Goal: Find contact information: Find contact information

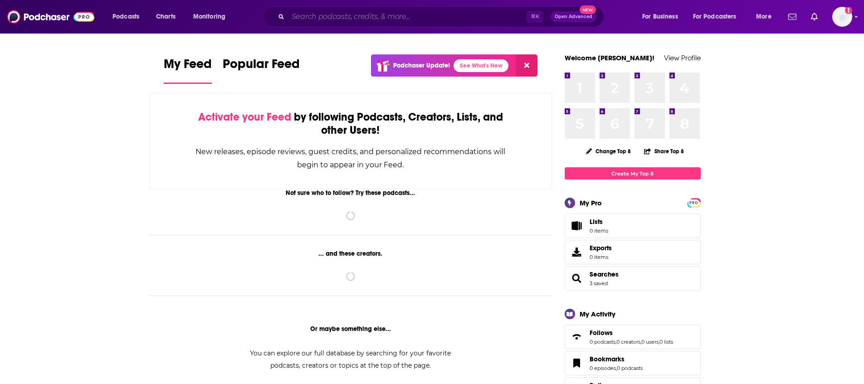
click at [408, 18] on input "Search podcasts, credits, & more..." at bounding box center [407, 17] width 239 height 15
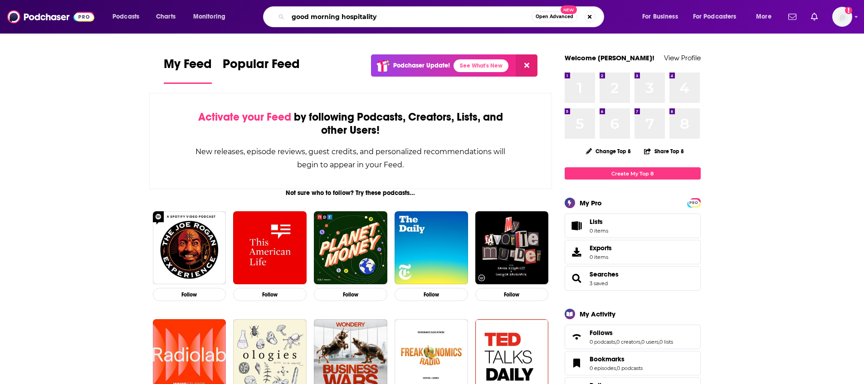
type input "good morning hospitality"
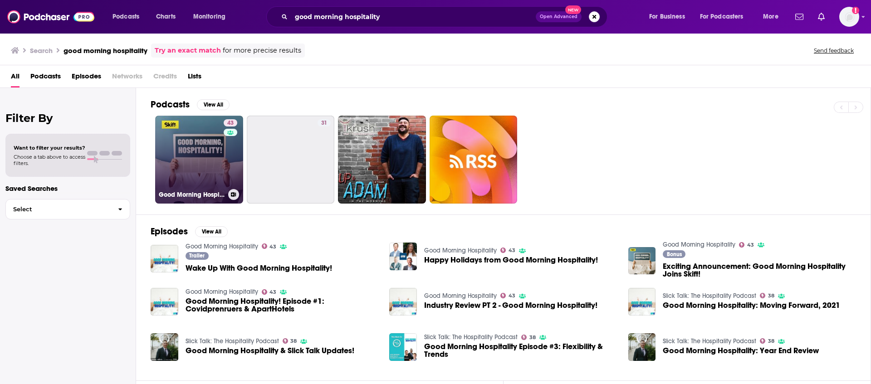
click at [208, 160] on link "43 Good Morning Hospitality" at bounding box center [199, 160] width 88 height 88
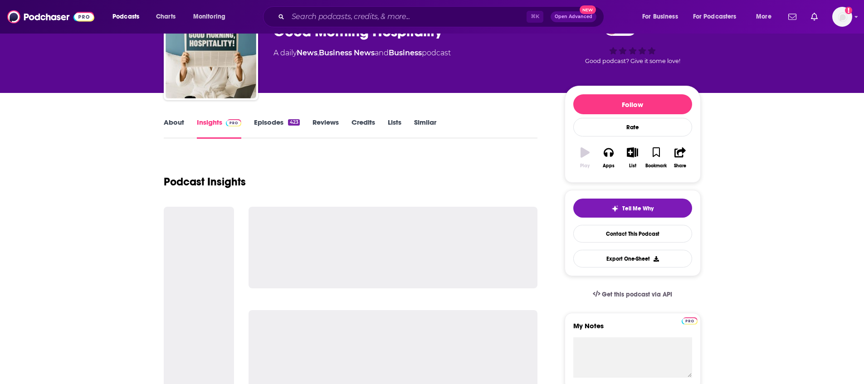
scroll to position [54, 0]
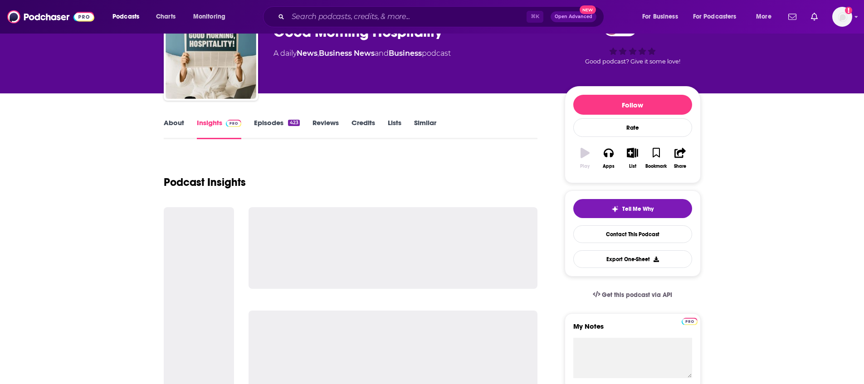
click at [858, 17] on div "Podcasts Charts Monitoring ⌘ K Open Advanced New For Business For Podcasters Mo…" at bounding box center [432, 17] width 864 height 34
click at [857, 18] on icon "Show profile menu" at bounding box center [857, 16] width 4 height 5
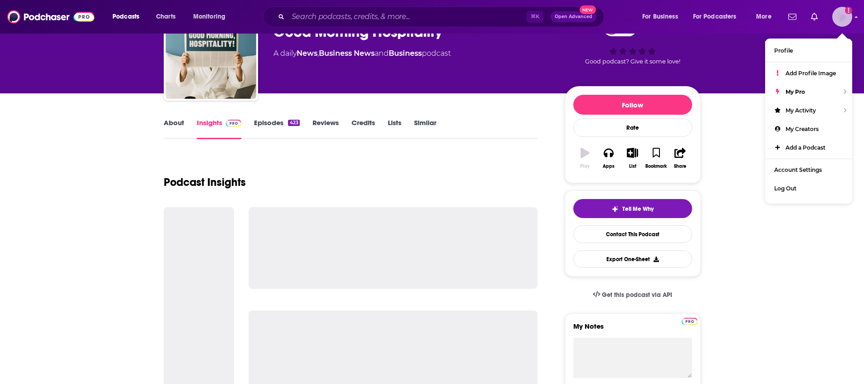
click at [856, 18] on icon "Show profile menu" at bounding box center [857, 16] width 4 height 5
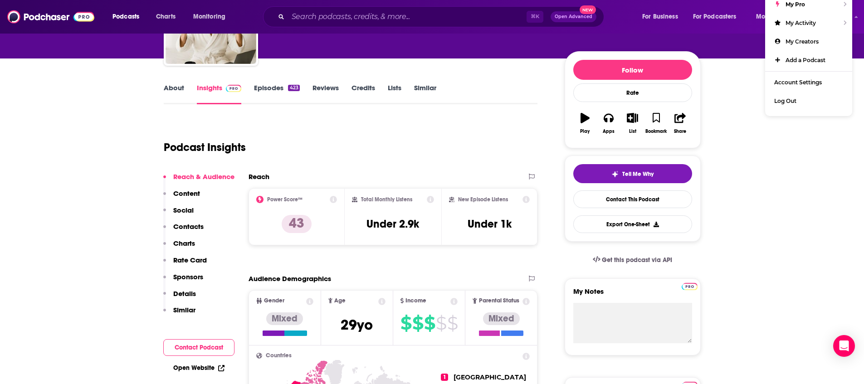
scroll to position [0, 0]
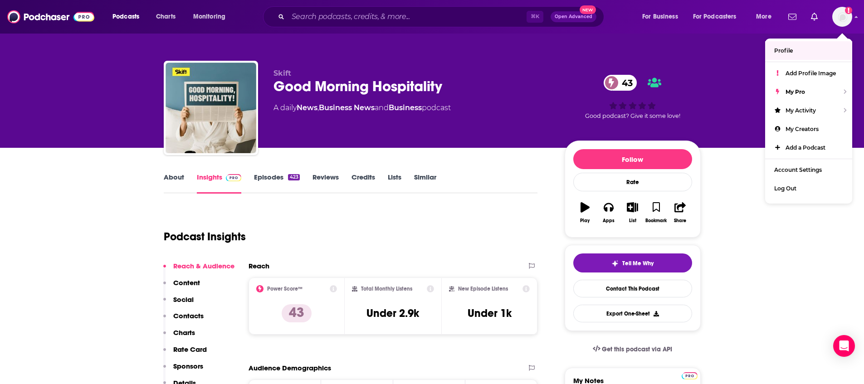
click at [174, 181] on link "About" at bounding box center [174, 183] width 20 height 21
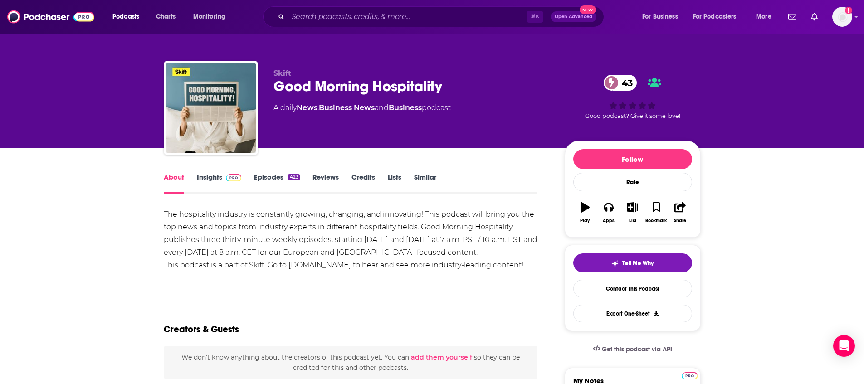
click at [215, 172] on div "About Insights Episodes 423 Reviews Credits Lists Similar" at bounding box center [351, 182] width 374 height 22
click at [210, 178] on link "Insights" at bounding box center [219, 183] width 45 height 21
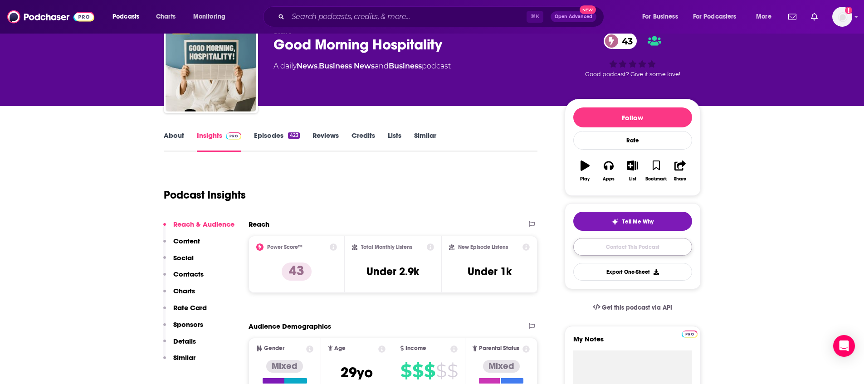
click at [632, 244] on link "Contact This Podcast" at bounding box center [632, 247] width 119 height 18
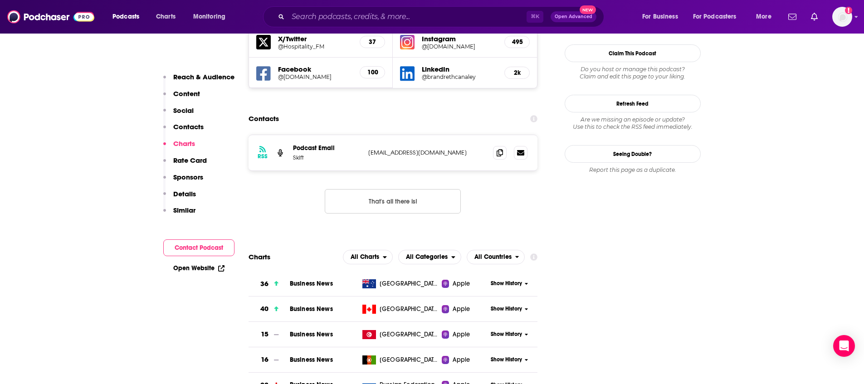
scroll to position [834, 0]
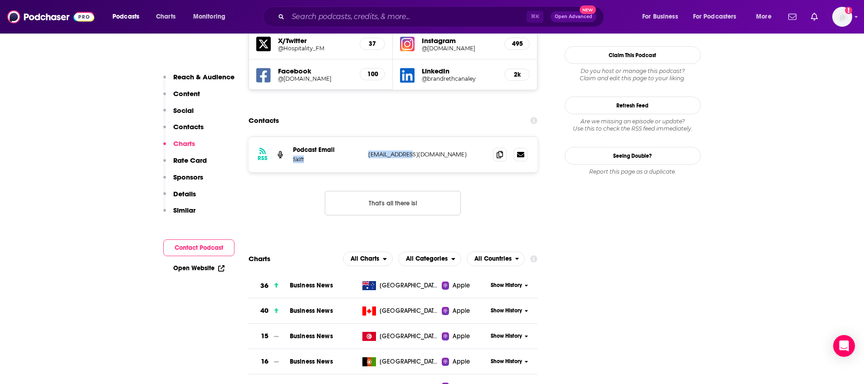
drag, startPoint x: 402, startPoint y: 118, endPoint x: 382, endPoint y: 103, distance: 25.2
click at [0, 0] on div "Podcast Email Skift [EMAIL_ADDRESS][DOMAIN_NAME] [EMAIL_ADDRESS][DOMAIN_NAME]" at bounding box center [0, 0] width 0 height 0
copy div "[EMAIL_ADDRESS][DOMAIN_NAME]"
click at [423, 137] on div "RSS Podcast Email Skift [EMAIL_ADDRESS][DOMAIN_NAME] [EMAIL_ADDRESS][DOMAIN_NAM…" at bounding box center [393, 154] width 289 height 35
drag, startPoint x: 396, startPoint y: 112, endPoint x: 366, endPoint y: 108, distance: 29.8
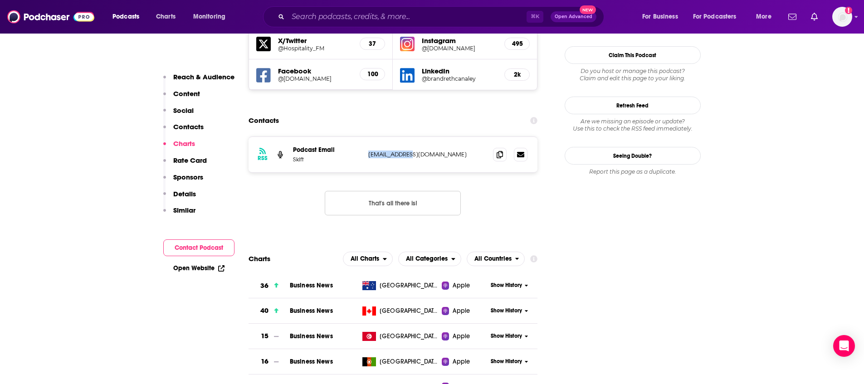
click at [366, 137] on div "RSS Podcast Email Skift [EMAIL_ADDRESS][DOMAIN_NAME] [EMAIL_ADDRESS][DOMAIN_NAM…" at bounding box center [393, 154] width 289 height 35
drag, startPoint x: 382, startPoint y: 27, endPoint x: 380, endPoint y: 14, distance: 12.9
click at [382, 27] on div "⌘ K Open Advanced New" at bounding box center [433, 16] width 341 height 21
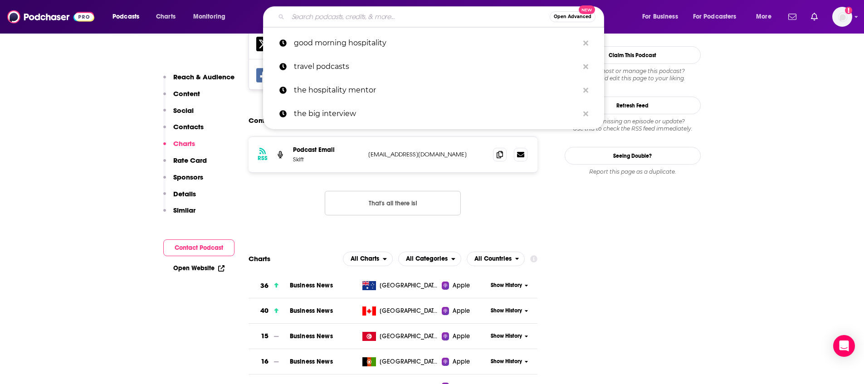
click at [380, 14] on input "Search podcasts, credits, & more..." at bounding box center [419, 17] width 262 height 15
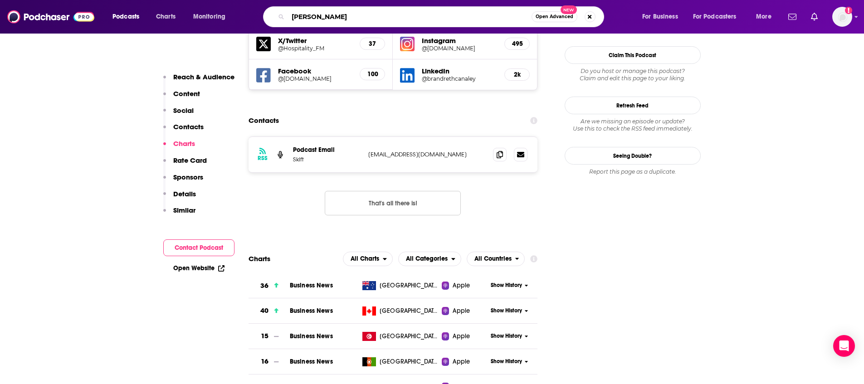
type input "[PERSON_NAME]"
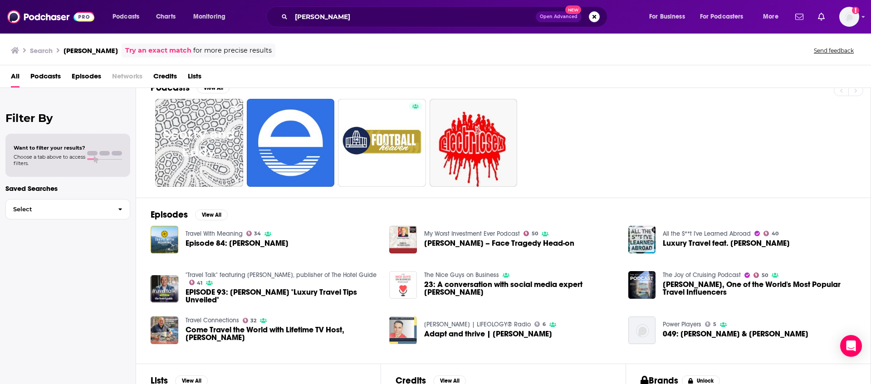
scroll to position [103, 0]
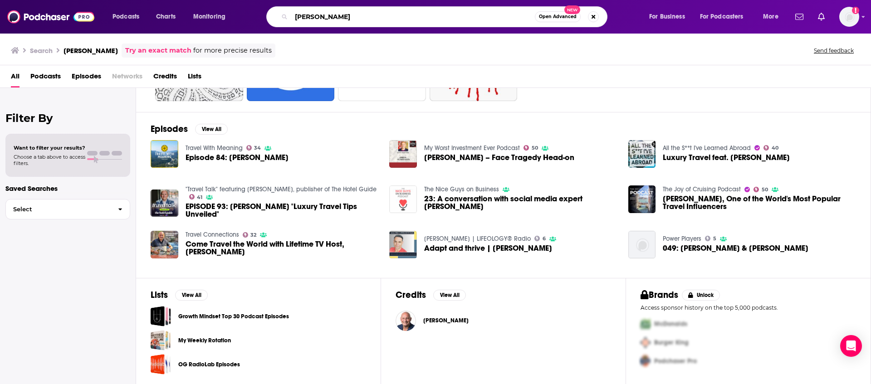
drag, startPoint x: 362, startPoint y: 21, endPoint x: 250, endPoint y: 18, distance: 111.6
click at [250, 18] on div "Podcasts Charts Monitoring [PERSON_NAME] Open Advanced New For Business For Pod…" at bounding box center [446, 16] width 681 height 21
type input "conscious hospitality unlimited"
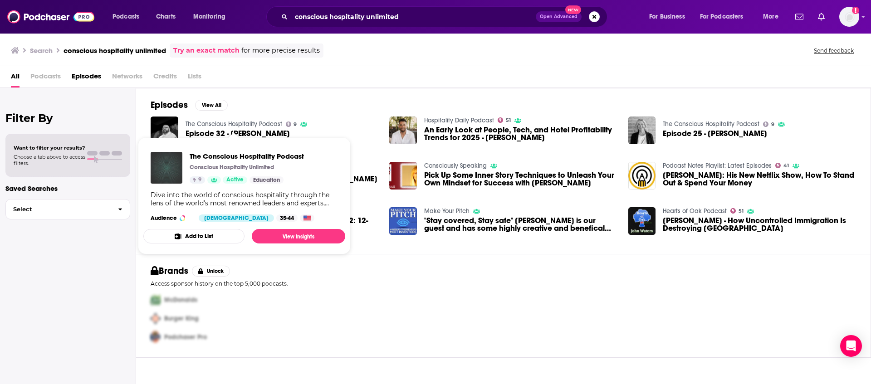
click at [159, 162] on img "The Conscious Hospitality Podcast" at bounding box center [167, 168] width 32 height 32
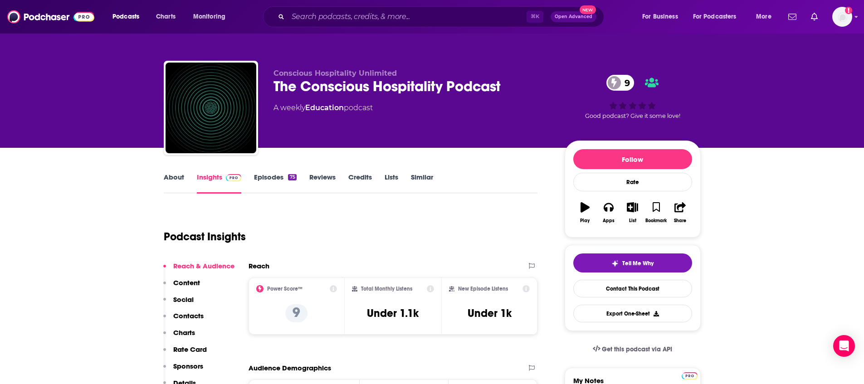
click at [366, 75] on span "Conscious Hospitality Unlimited" at bounding box center [335, 73] width 123 height 9
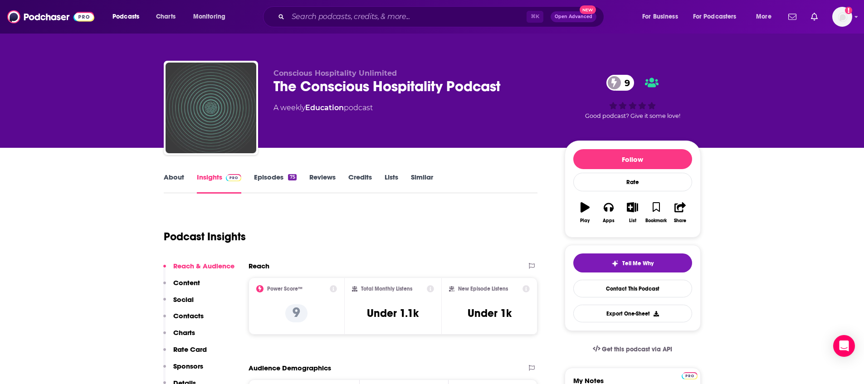
drag, startPoint x: 235, startPoint y: 98, endPoint x: 240, endPoint y: 101, distance: 6.5
click at [235, 98] on img "The Conscious Hospitality Podcast" at bounding box center [211, 108] width 91 height 91
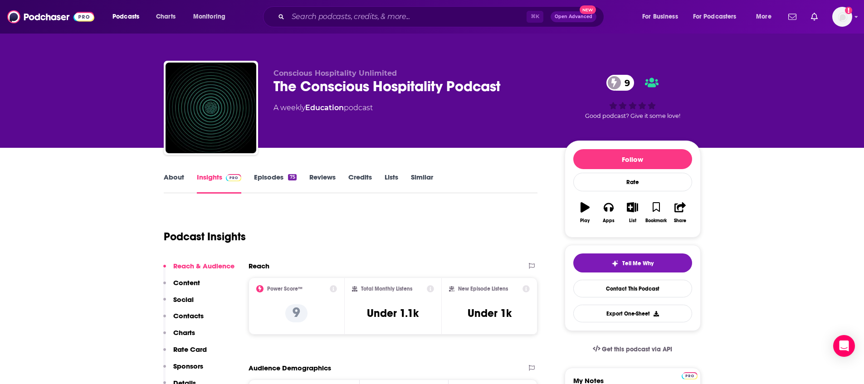
click at [381, 124] on div "Conscious Hospitality Unlimited The Conscious Hospitality Podcast 9 A weekly Ed…" at bounding box center [412, 105] width 277 height 73
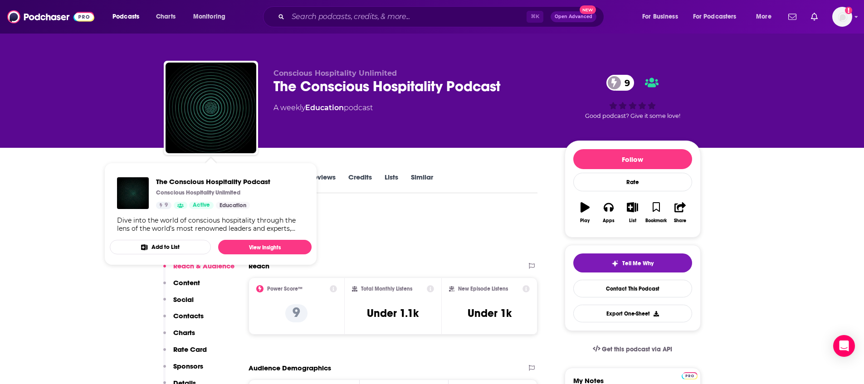
click at [381, 237] on div "Podcast Insights" at bounding box center [347, 231] width 367 height 46
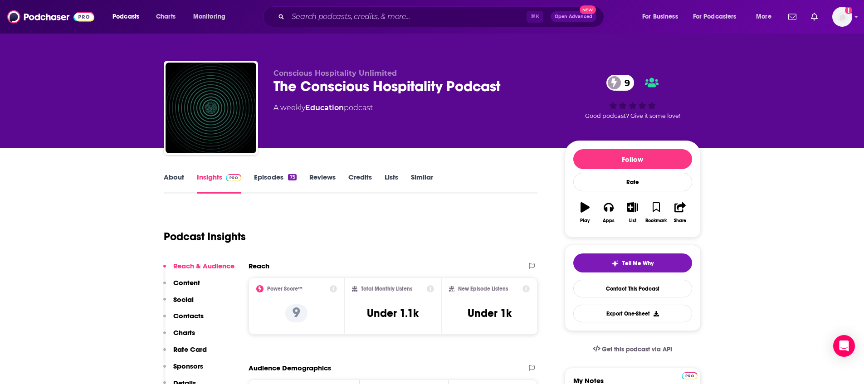
click at [362, 180] on link "Credits" at bounding box center [360, 183] width 24 height 21
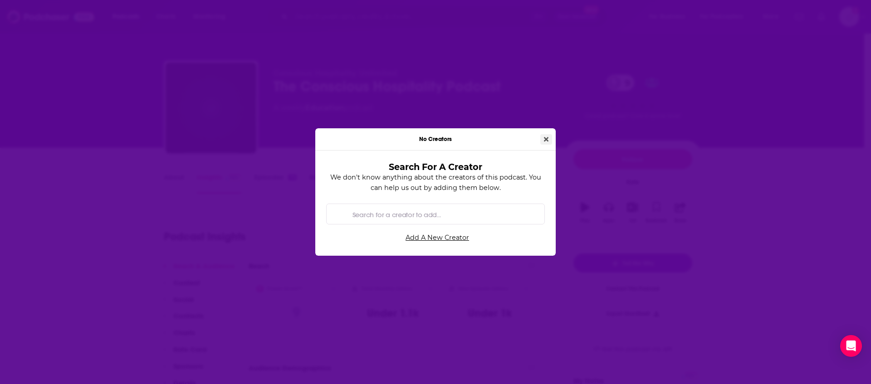
click at [540, 140] on button "Close" at bounding box center [546, 139] width 12 height 10
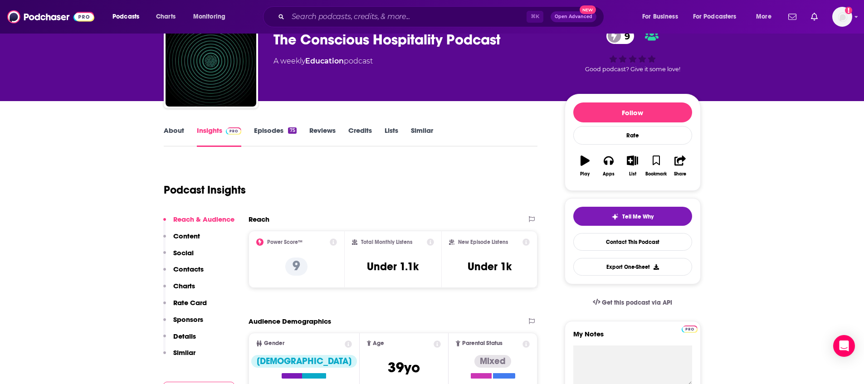
scroll to position [161, 0]
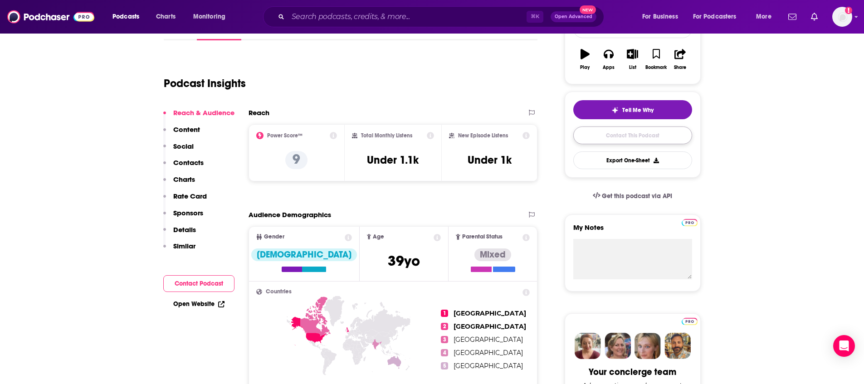
click at [642, 133] on link "Contact This Podcast" at bounding box center [632, 136] width 119 height 18
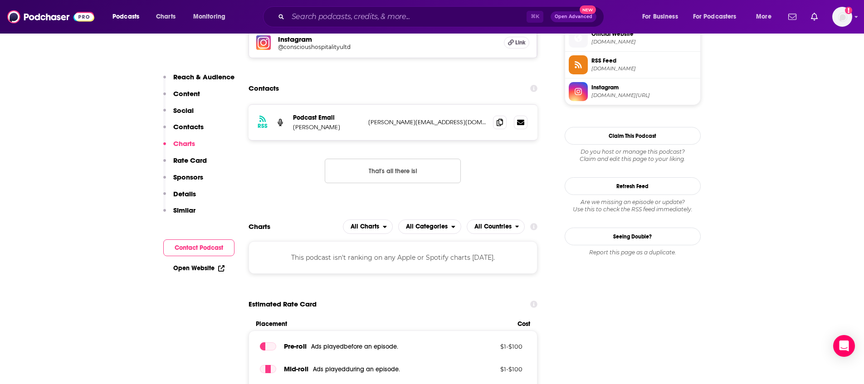
scroll to position [671, 0]
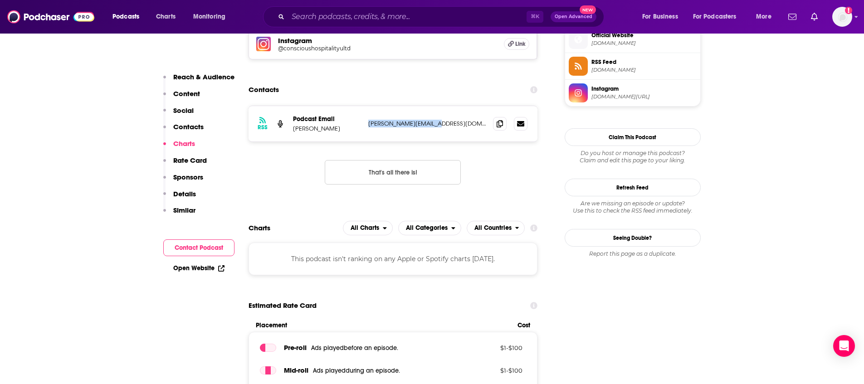
drag, startPoint x: 454, startPoint y: 126, endPoint x: 365, endPoint y: 124, distance: 89.4
click at [365, 124] on div "RSS Podcast Email [PERSON_NAME] [PERSON_NAME][EMAIL_ADDRESS][DOMAIN_NAME] [PERS…" at bounding box center [393, 123] width 289 height 35
copy p "[PERSON_NAME][EMAIL_ADDRESS][DOMAIN_NAME]"
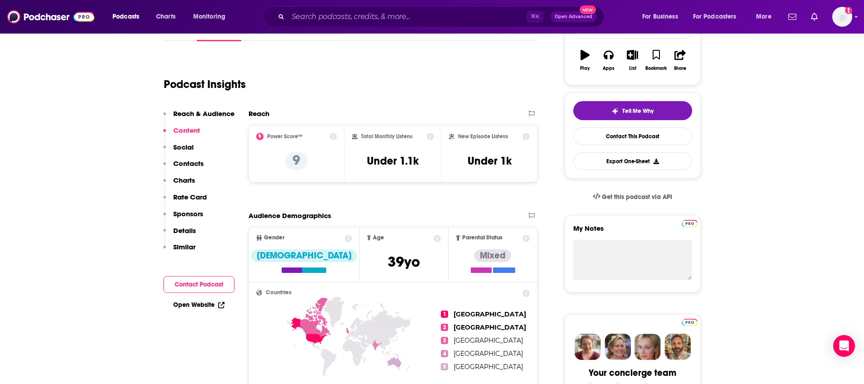
scroll to position [1, 0]
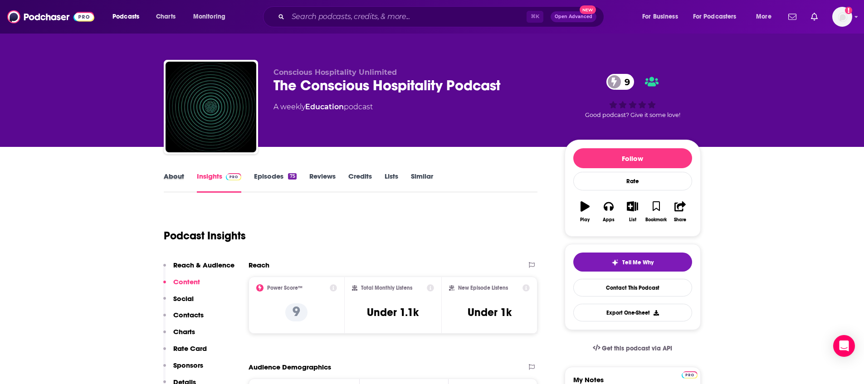
click at [190, 181] on div "About" at bounding box center [180, 182] width 33 height 21
click at [180, 180] on link "About" at bounding box center [174, 182] width 20 height 21
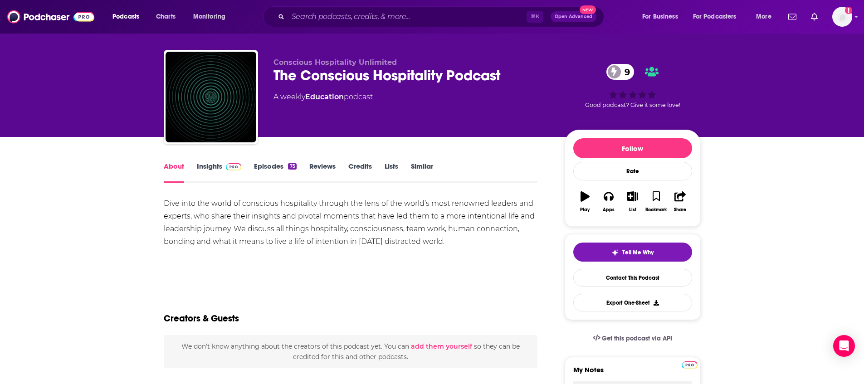
scroll to position [15, 0]
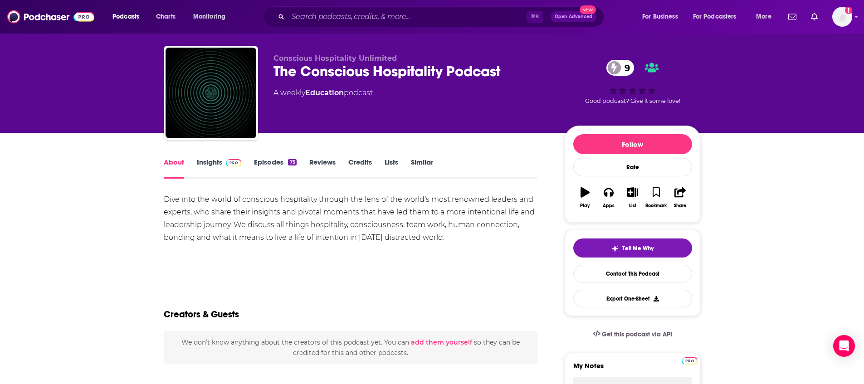
drag, startPoint x: 210, startPoint y: 205, endPoint x: 499, endPoint y: 241, distance: 291.3
copy div "Dive into the world of conscious hospitality through the lens of the world’s mo…"
